Goal: Information Seeking & Learning: Learn about a topic

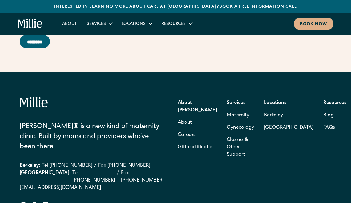
scroll to position [2499, 0]
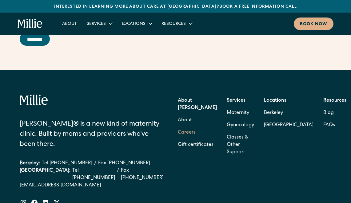
click at [190, 127] on link "Careers" at bounding box center [187, 133] width 18 height 12
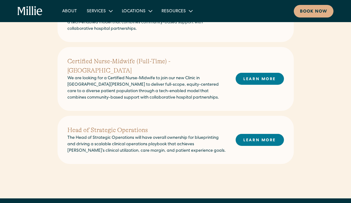
scroll to position [259, 0]
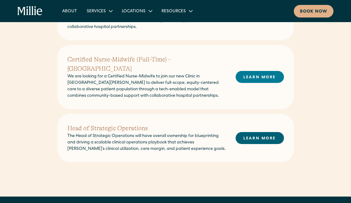
click at [254, 132] on link "LEARN MORE" at bounding box center [260, 138] width 48 height 12
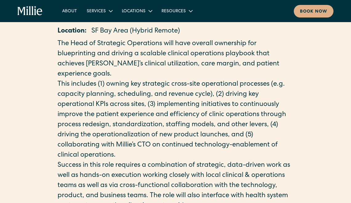
scroll to position [117, 0]
